Goal: Task Accomplishment & Management: Manage account settings

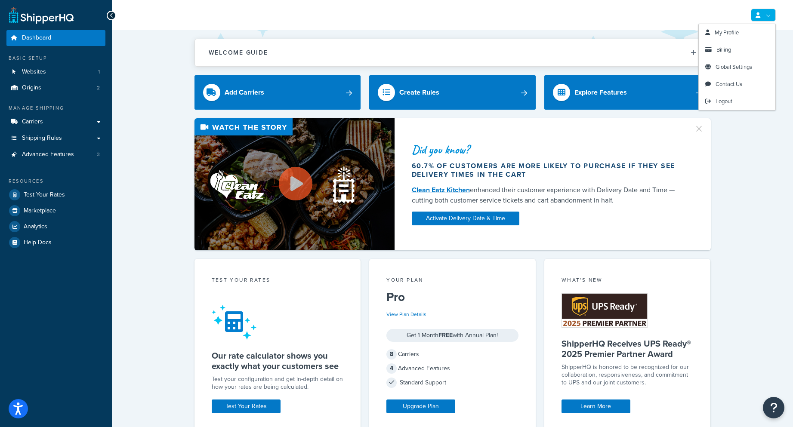
click at [769, 15] on link at bounding box center [763, 15] width 25 height 13
click at [721, 48] on span "Billing" at bounding box center [724, 50] width 15 height 8
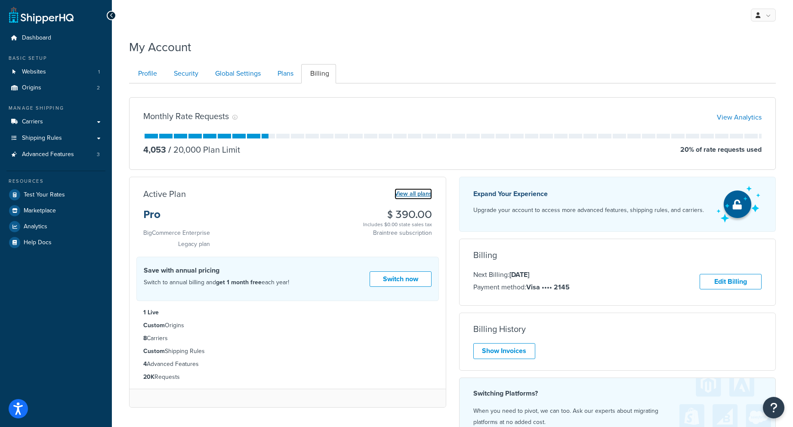
click at [408, 195] on link "View all plans" at bounding box center [413, 194] width 37 height 11
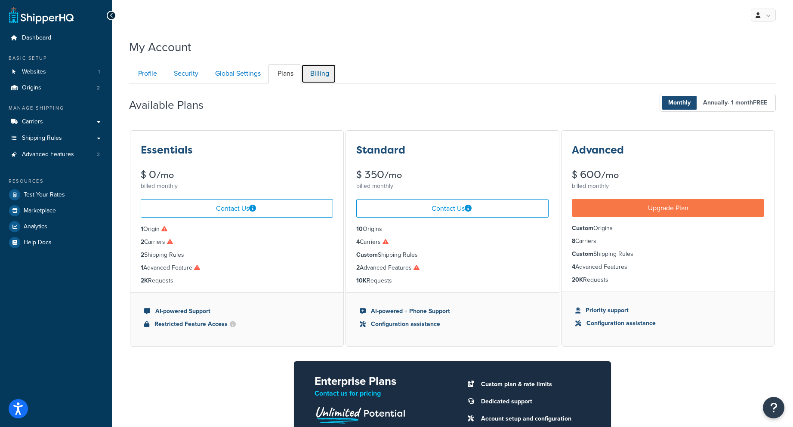
click at [313, 68] on link "Billing" at bounding box center [318, 73] width 35 height 19
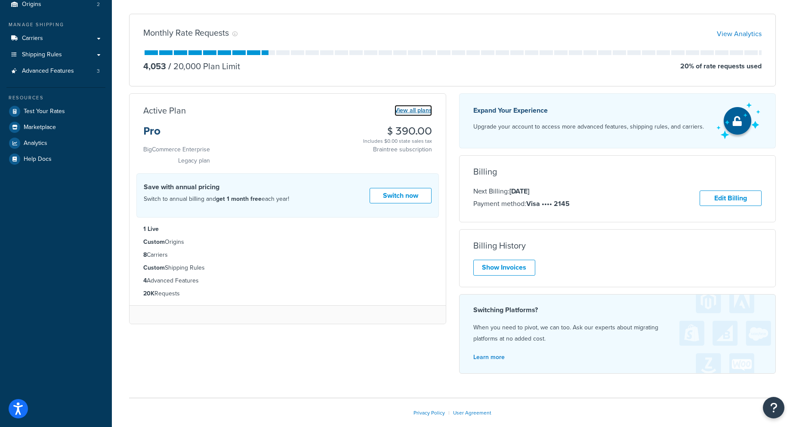
click at [412, 112] on link "View all plans" at bounding box center [413, 110] width 37 height 11
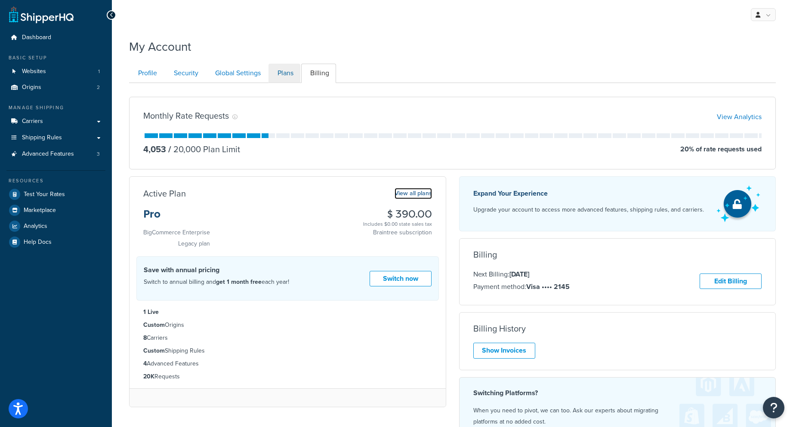
scroll to position [0, 0]
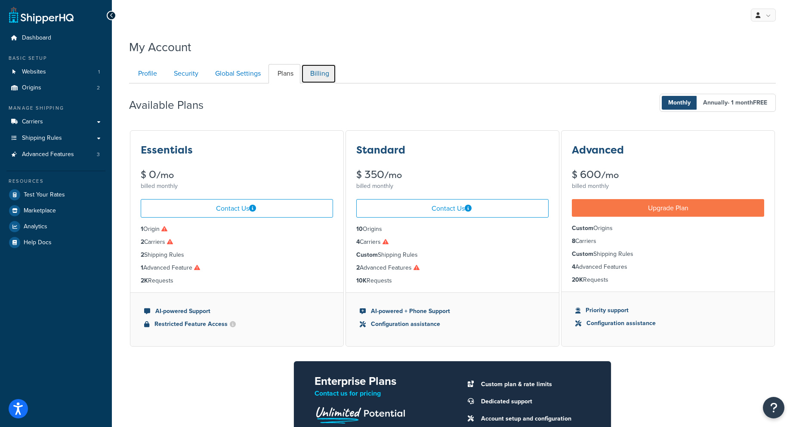
click at [313, 74] on link "Billing" at bounding box center [318, 73] width 35 height 19
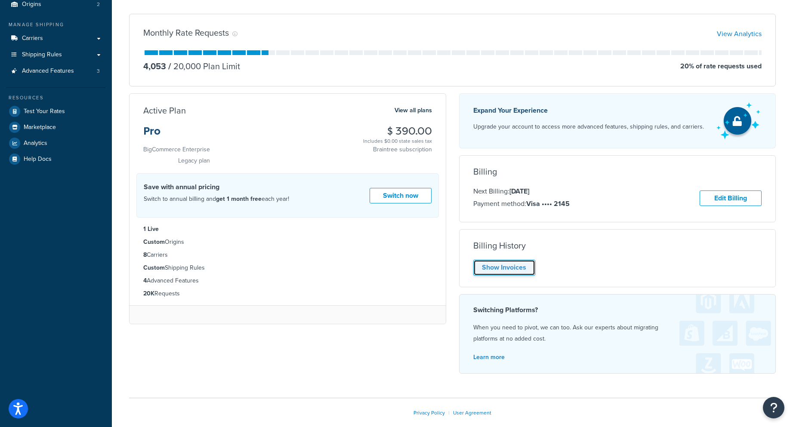
click at [507, 269] on link "Show Invoices" at bounding box center [504, 268] width 62 height 16
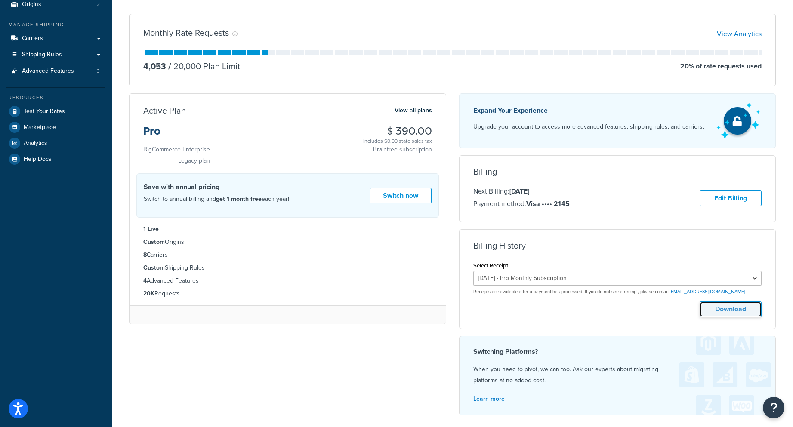
click at [724, 311] on button "Download" at bounding box center [731, 310] width 62 height 16
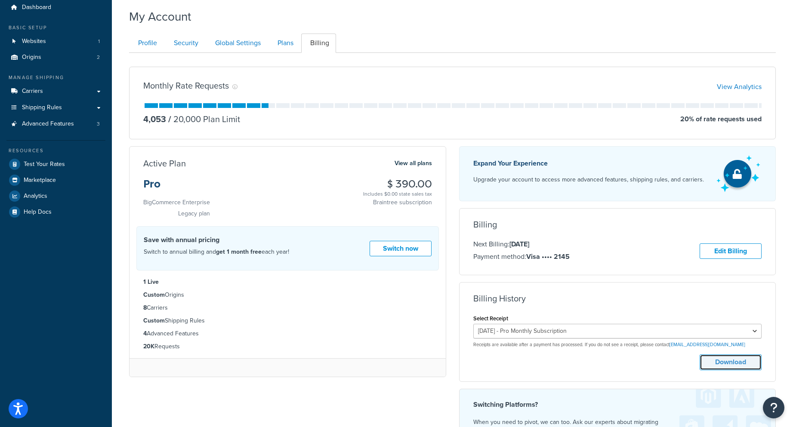
scroll to position [0, 0]
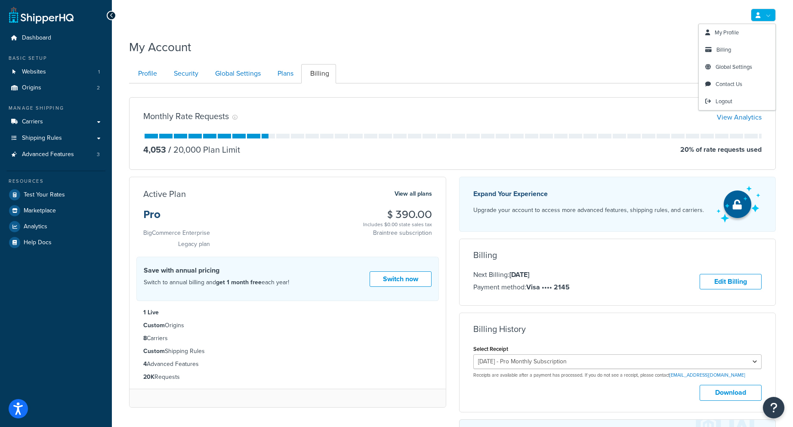
click at [768, 17] on link at bounding box center [763, 15] width 25 height 13
click at [731, 102] on span "Logout" at bounding box center [724, 101] width 17 height 8
